Goal: Information Seeking & Learning: Understand process/instructions

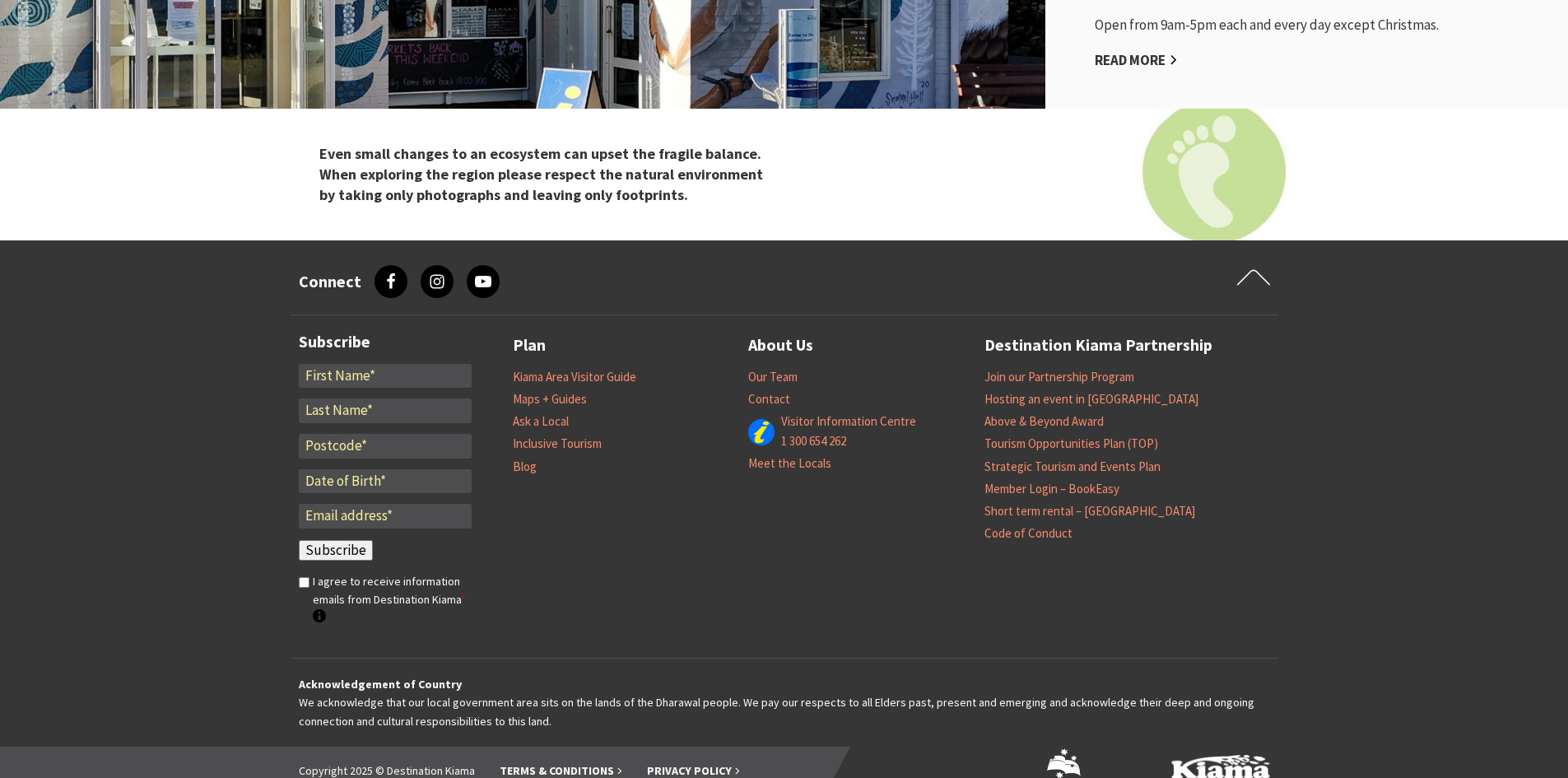
scroll to position [2016, 0]
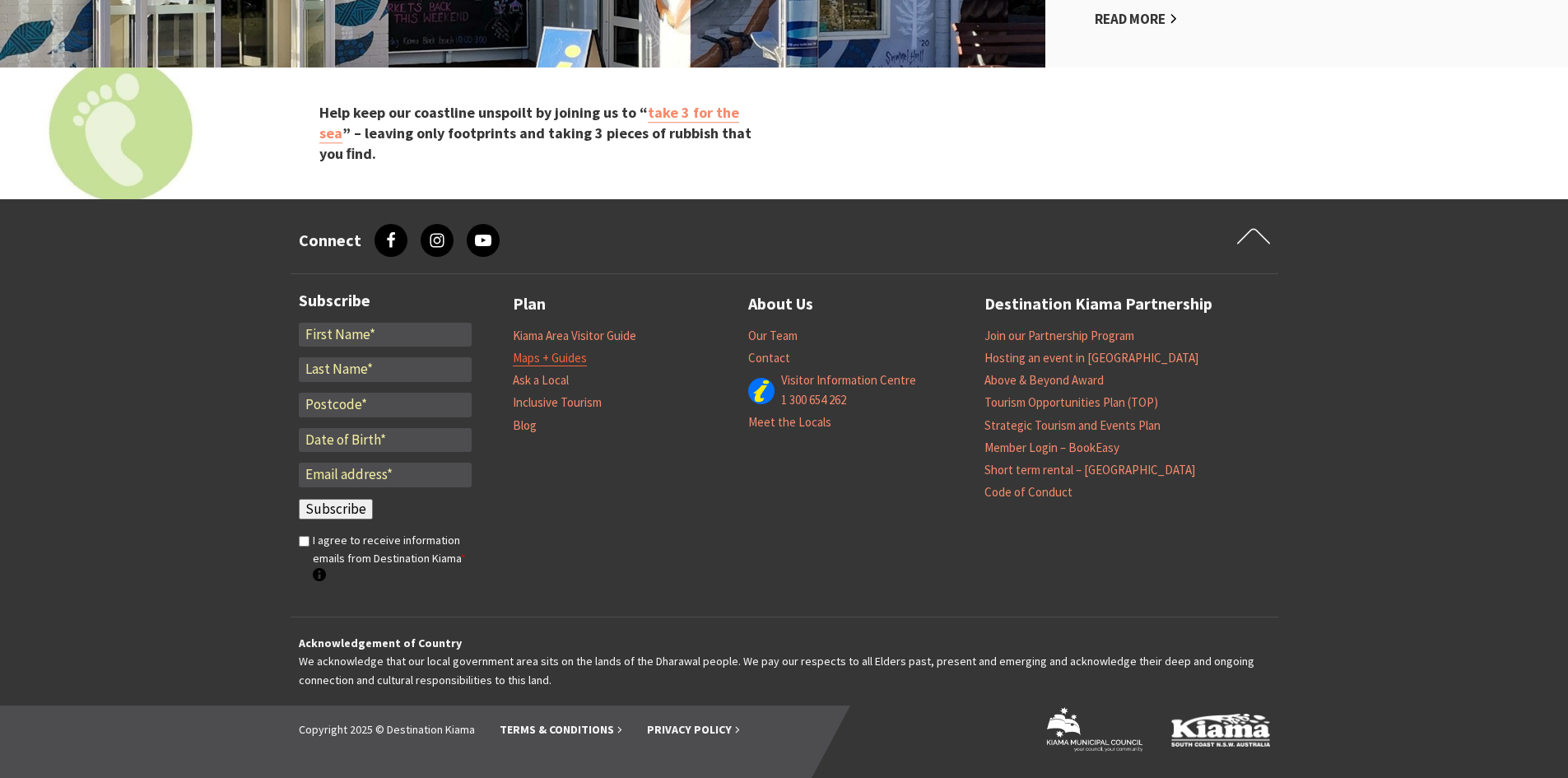
click at [568, 352] on link "Maps + Guides" at bounding box center [550, 359] width 74 height 17
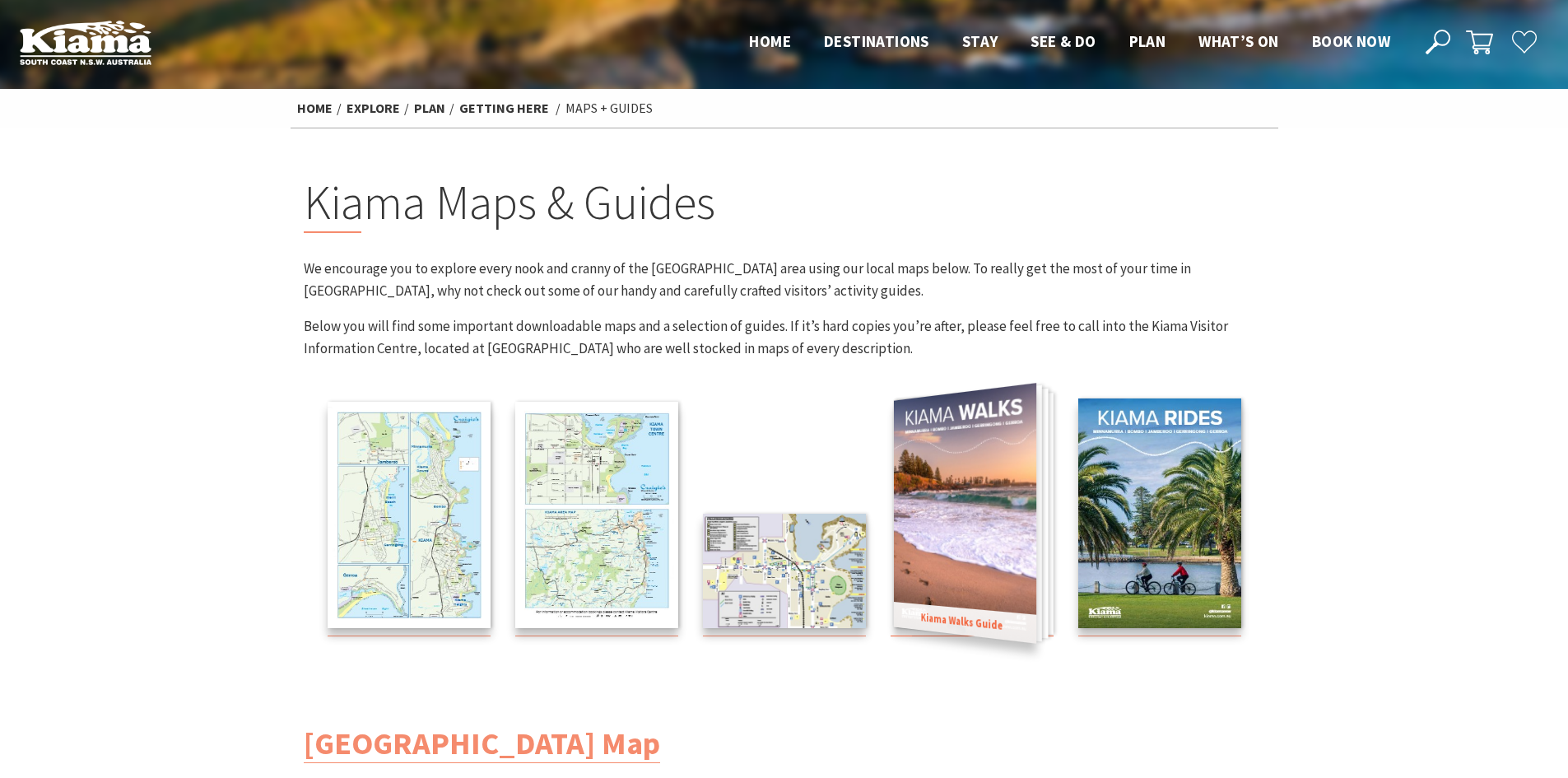
click at [978, 533] on img at bounding box center [964, 513] width 143 height 260
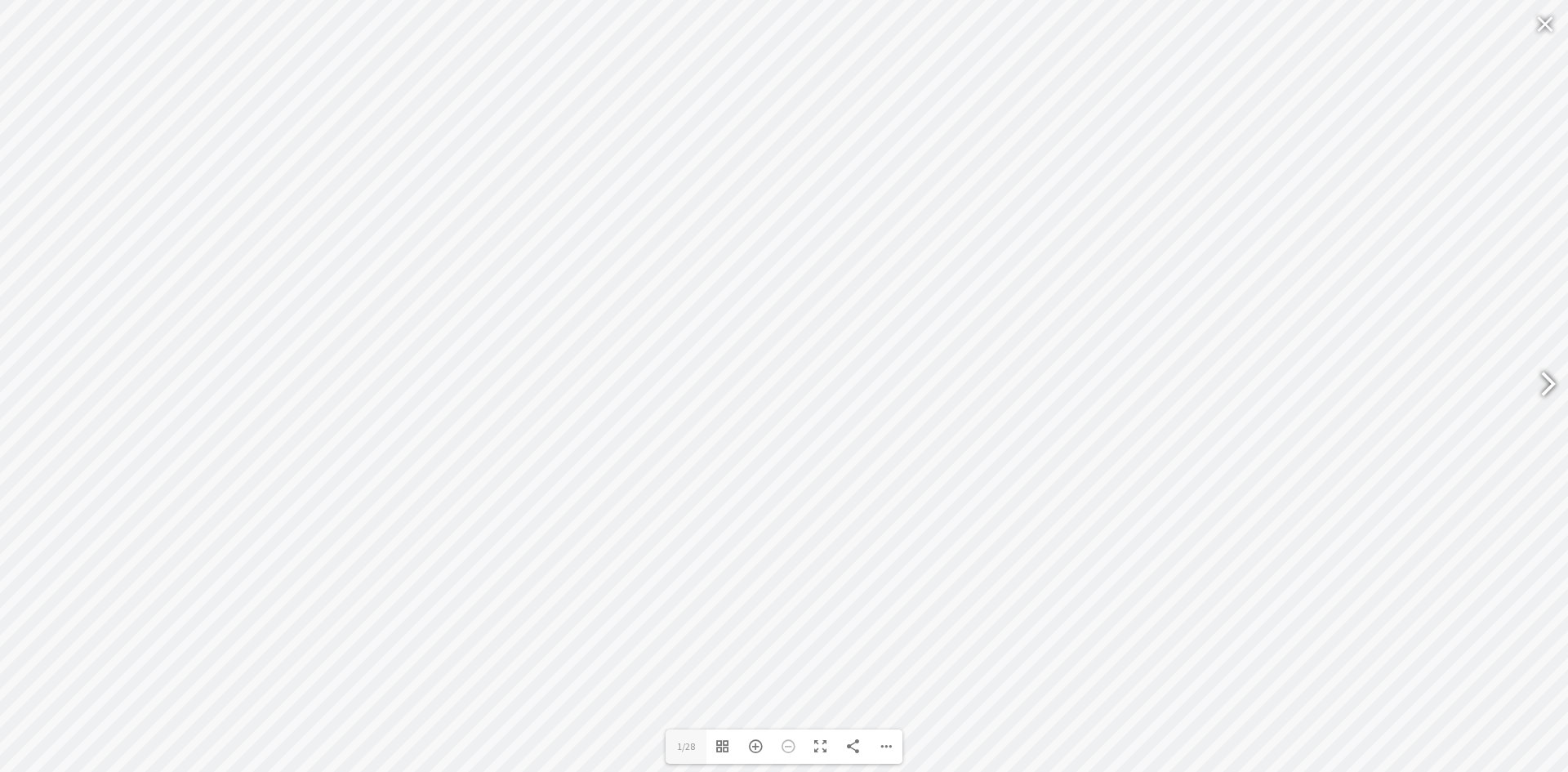
click at [1546, 383] on div at bounding box center [1541, 386] width 37 height 60
click at [1547, 378] on div at bounding box center [1541, 386] width 37 height 60
click at [1546, 378] on div at bounding box center [1541, 386] width 37 height 60
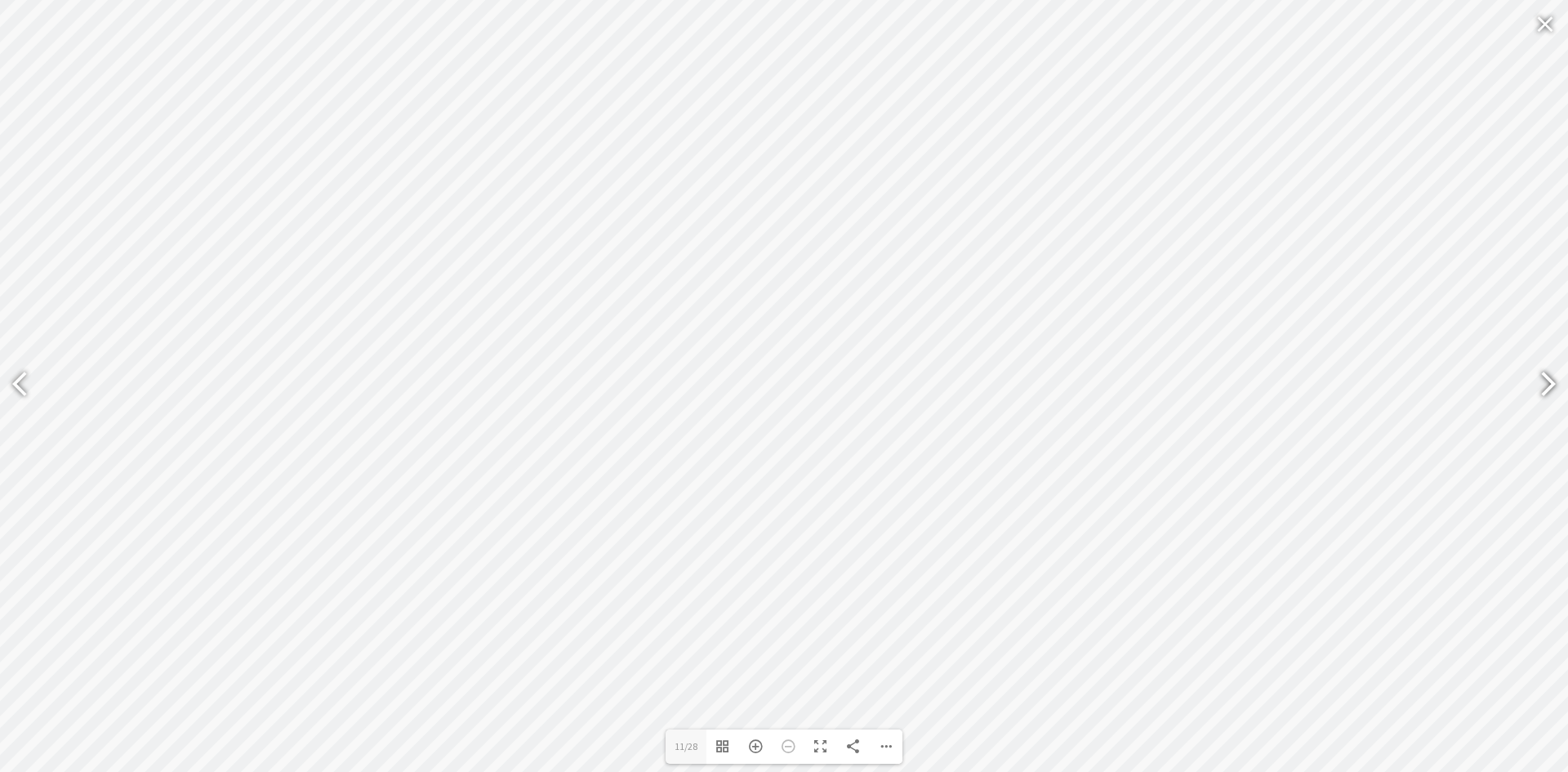
click at [1546, 378] on div at bounding box center [1541, 386] width 37 height 60
type input "19"
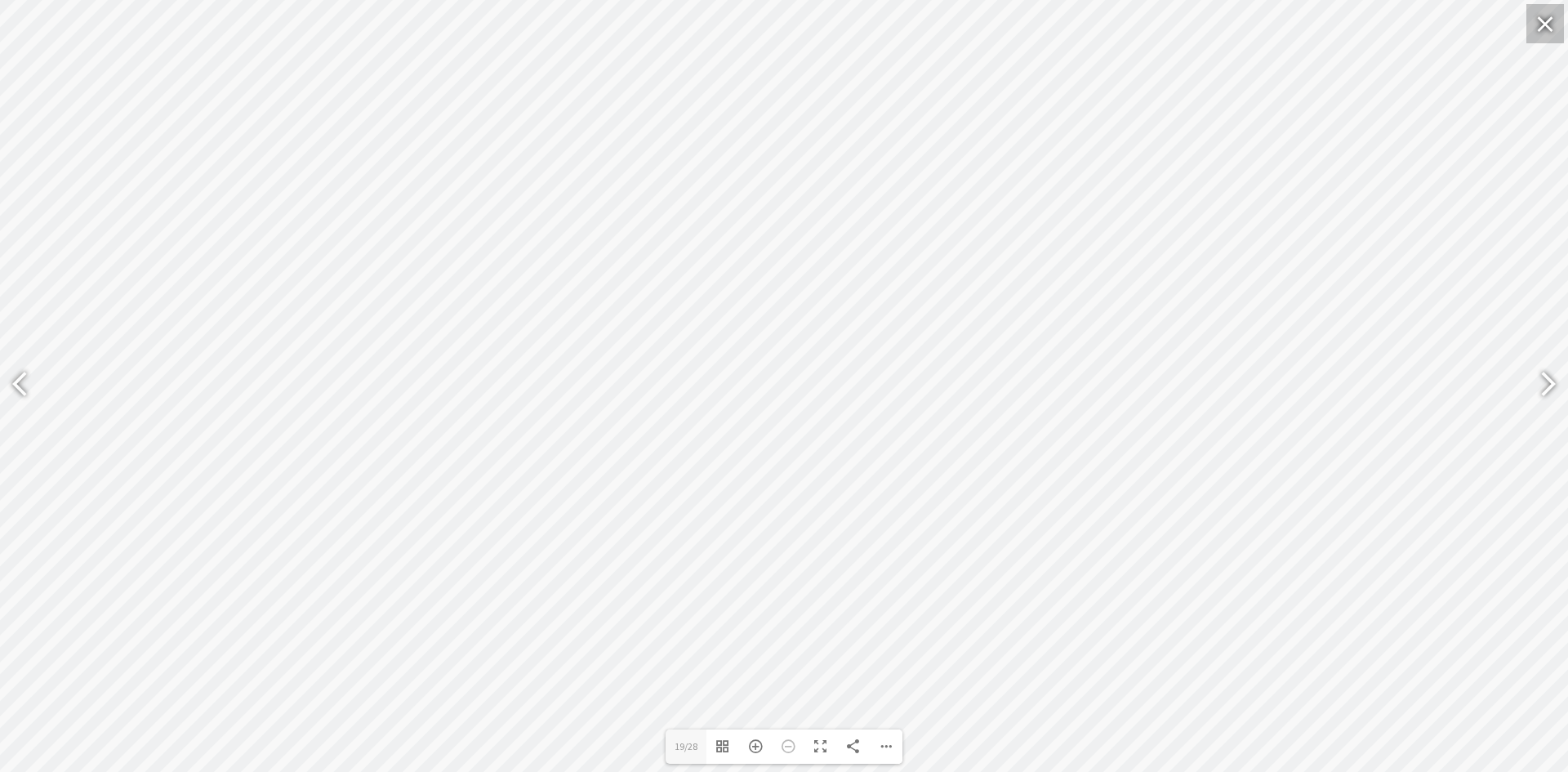
click at [1541, 18] on div at bounding box center [1545, 23] width 37 height 39
